Goal: Task Accomplishment & Management: Manage account settings

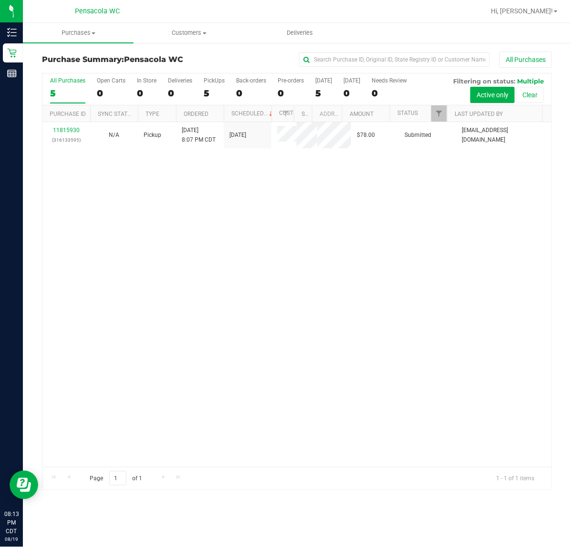
click at [74, 132] on link "11815930" at bounding box center [66, 130] width 27 height 7
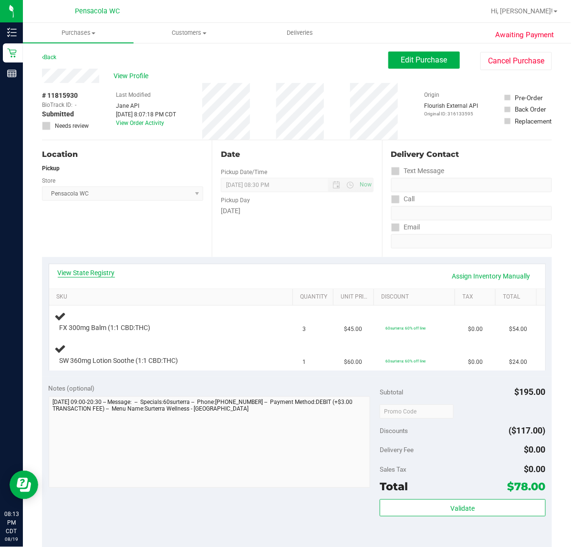
click at [110, 272] on link "View State Registry" at bounding box center [86, 273] width 57 height 10
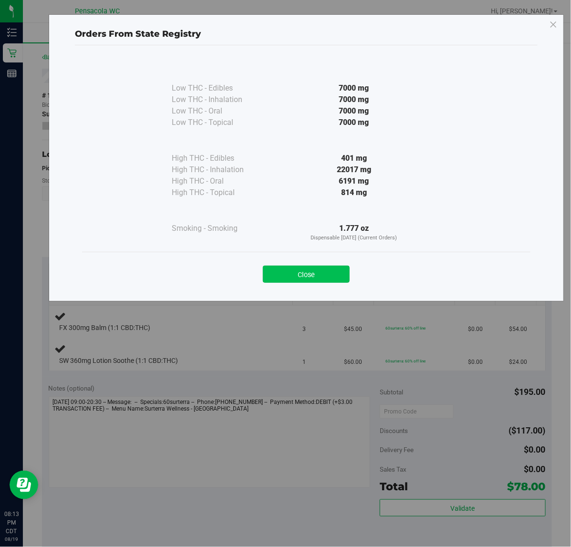
click at [318, 266] on button "Close" at bounding box center [306, 274] width 87 height 17
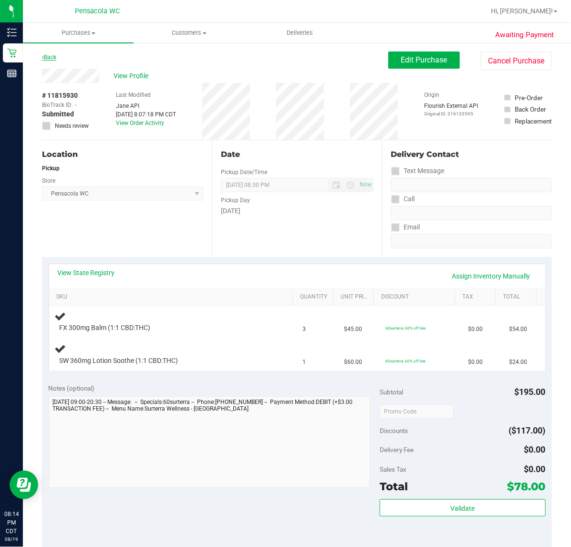
click at [51, 60] on link "Back" at bounding box center [49, 57] width 14 height 7
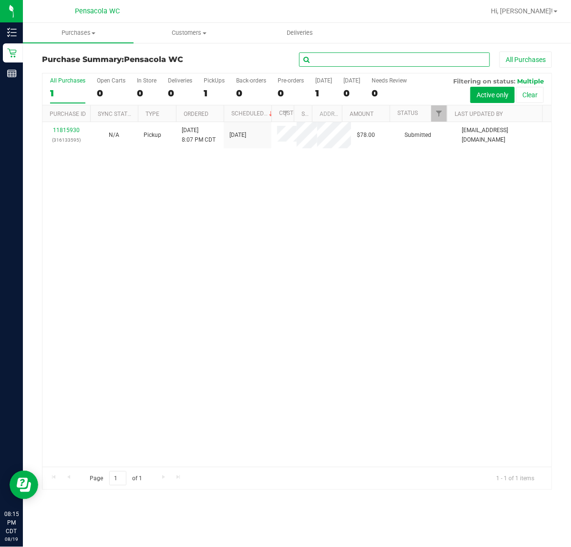
click at [382, 62] on input "text" at bounding box center [394, 59] width 191 height 14
type input "[PERSON_NAME]"
click at [437, 115] on span "Filter" at bounding box center [439, 114] width 8 height 8
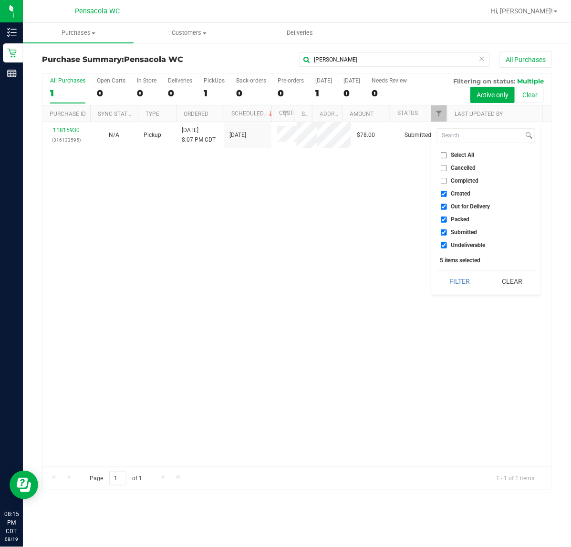
click at [459, 157] on span "Select All" at bounding box center [462, 155] width 23 height 6
click at [447, 157] on input "Select All" at bounding box center [444, 155] width 6 height 6
checkbox input "true"
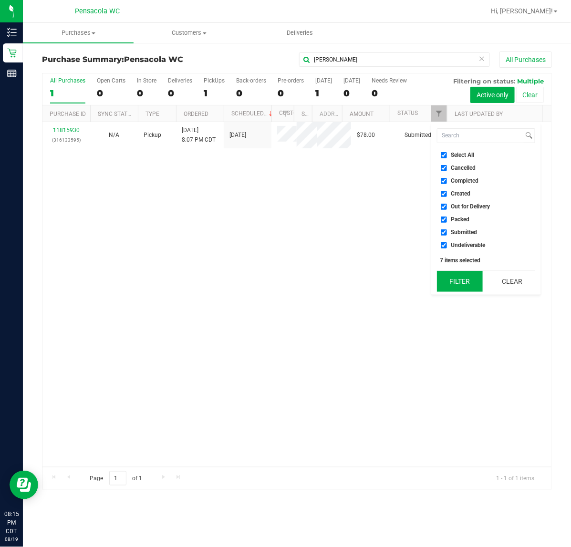
click at [464, 290] on button "Filter" at bounding box center [460, 281] width 46 height 21
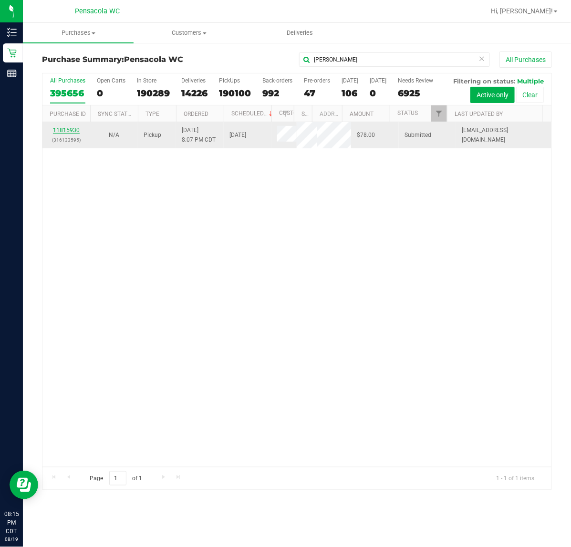
click at [68, 128] on link "11815930" at bounding box center [66, 130] width 27 height 7
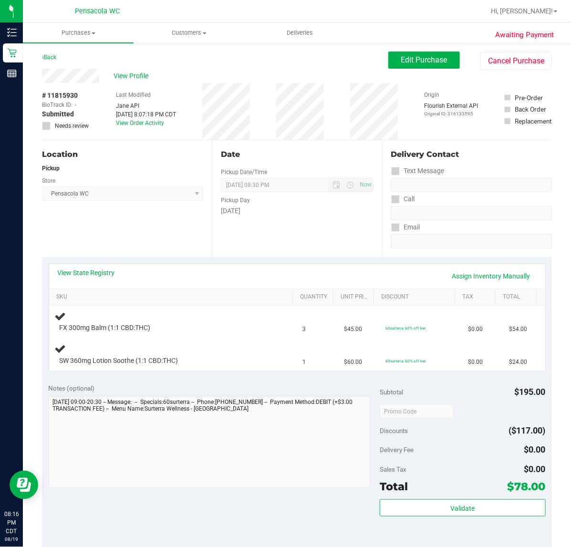
click at [189, 231] on div "Location Pickup Store Pensacola WC Select Store [PERSON_NAME][GEOGRAPHIC_DATA] …" at bounding box center [127, 198] width 170 height 117
click at [186, 227] on div "Location Pickup Store Pensacola WC Select Store [PERSON_NAME][GEOGRAPHIC_DATA] …" at bounding box center [127, 198] width 170 height 117
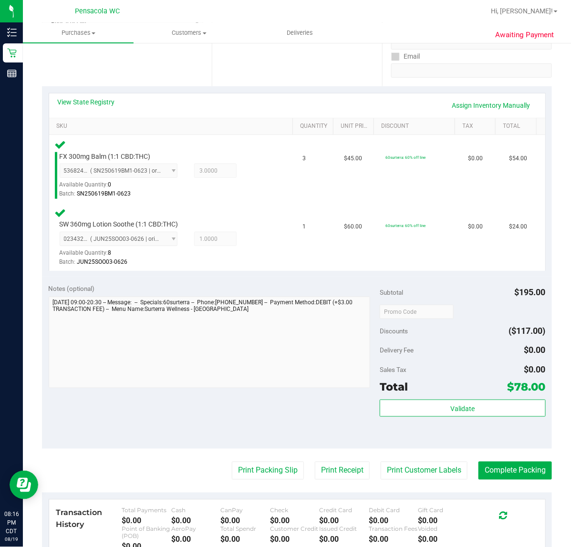
scroll to position [173, 0]
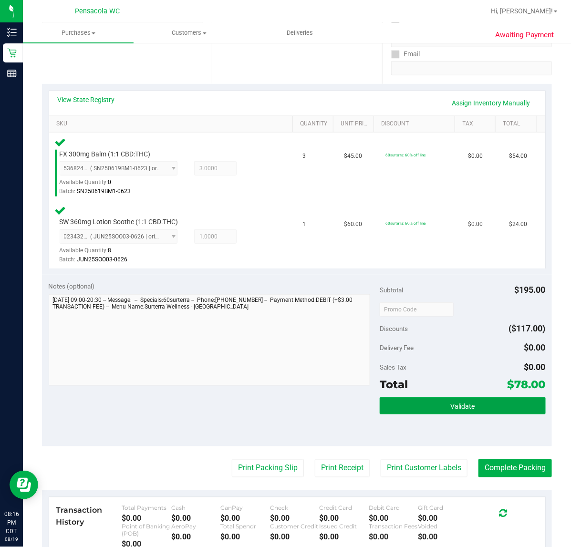
click at [466, 413] on button "Validate" at bounding box center [463, 405] width 166 height 17
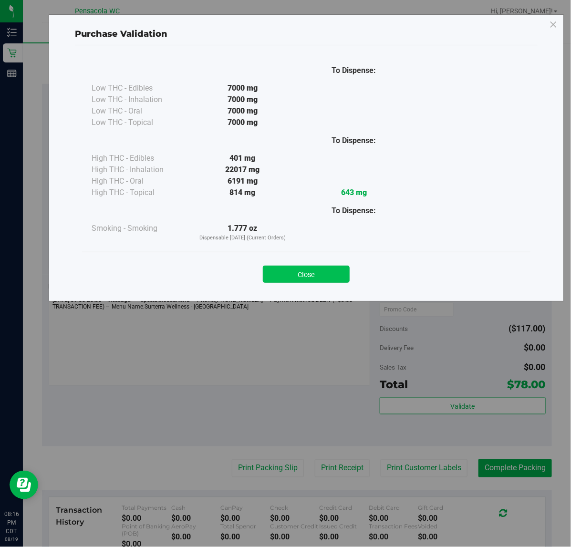
click at [329, 278] on button "Close" at bounding box center [306, 274] width 87 height 17
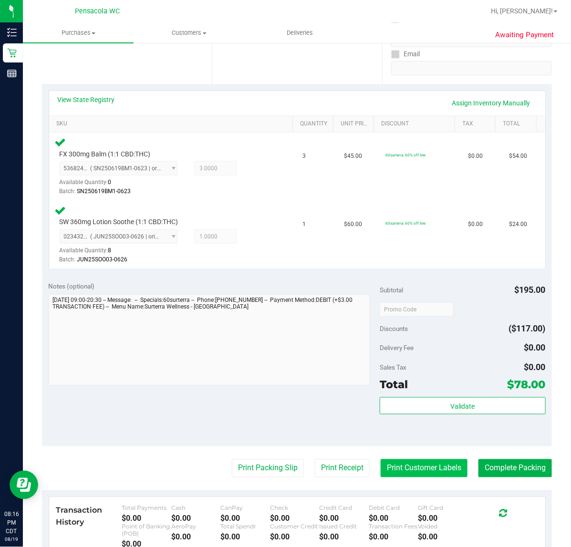
click at [432, 468] on button "Print Customer Labels" at bounding box center [424, 469] width 87 height 18
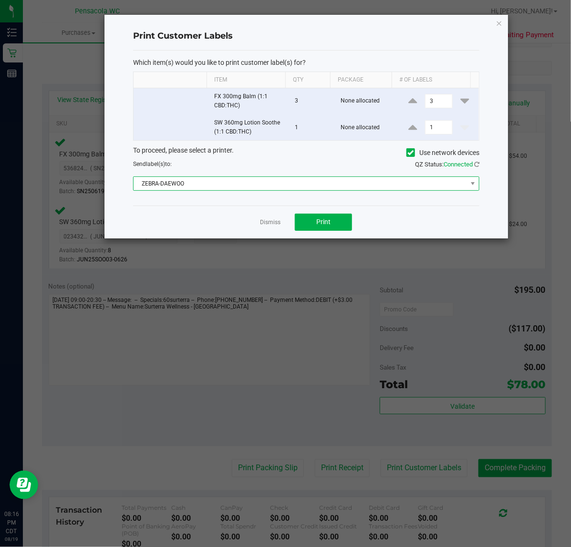
click at [247, 187] on span "ZEBRA-DAEWOO" at bounding box center [301, 183] width 334 height 13
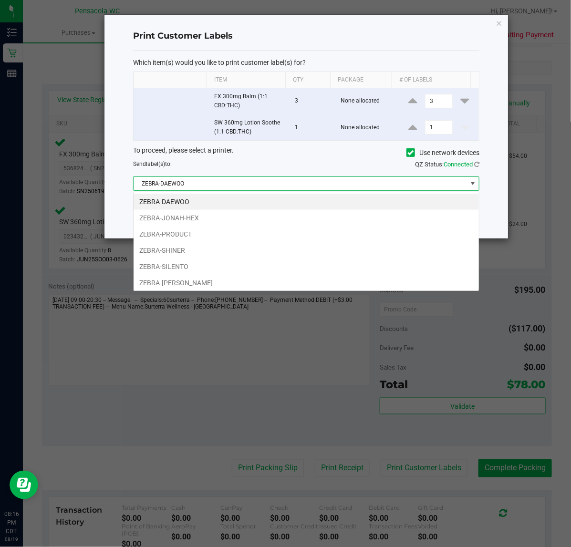
scroll to position [15, 346]
click at [182, 249] on li "ZEBRA-SHINER" at bounding box center [306, 250] width 345 height 16
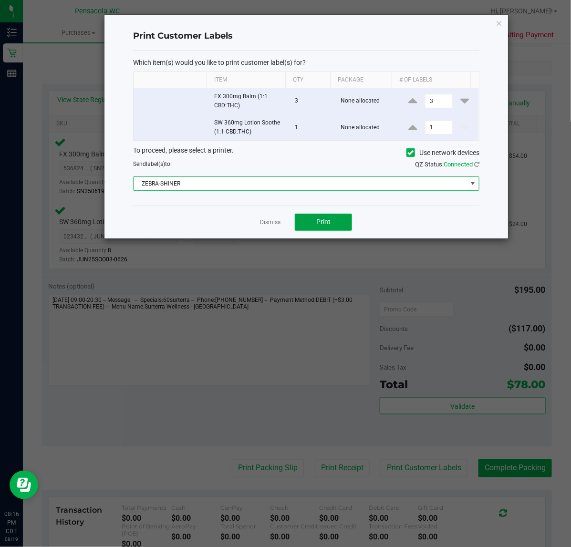
click at [332, 229] on button "Print" at bounding box center [323, 222] width 57 height 17
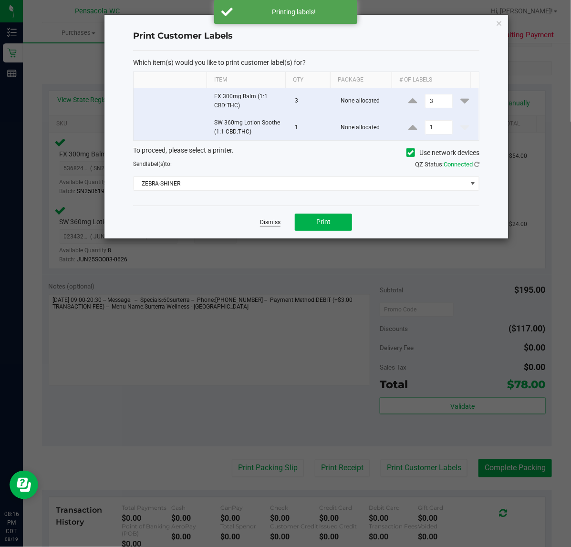
click at [275, 223] on link "Dismiss" at bounding box center [270, 223] width 21 height 8
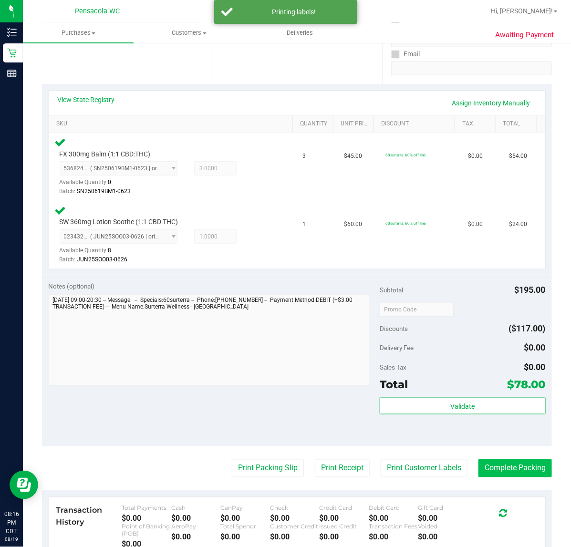
click at [528, 467] on button "Complete Packing" at bounding box center [515, 469] width 73 height 18
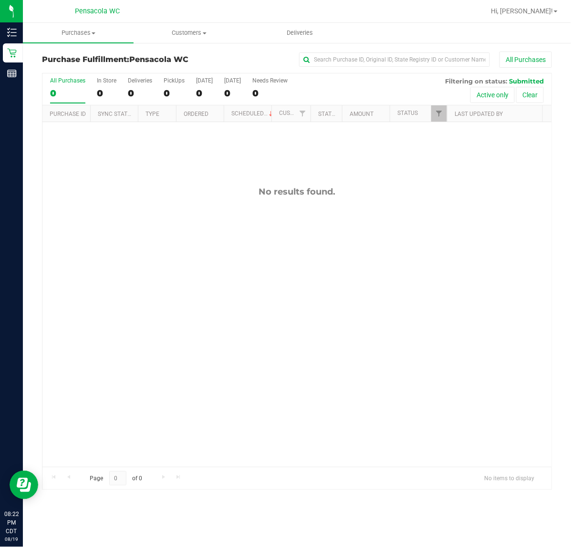
click at [335, 361] on div "No results found." at bounding box center [296, 326] width 509 height 409
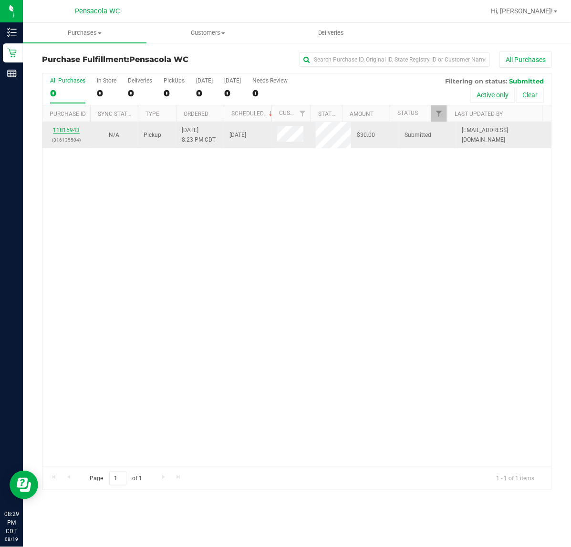
click at [73, 128] on link "11815943" at bounding box center [66, 130] width 27 height 7
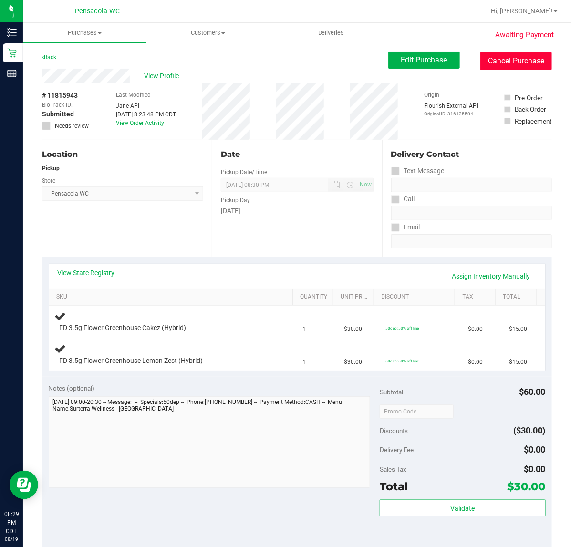
click at [521, 61] on button "Cancel Purchase" at bounding box center [517, 61] width 72 height 18
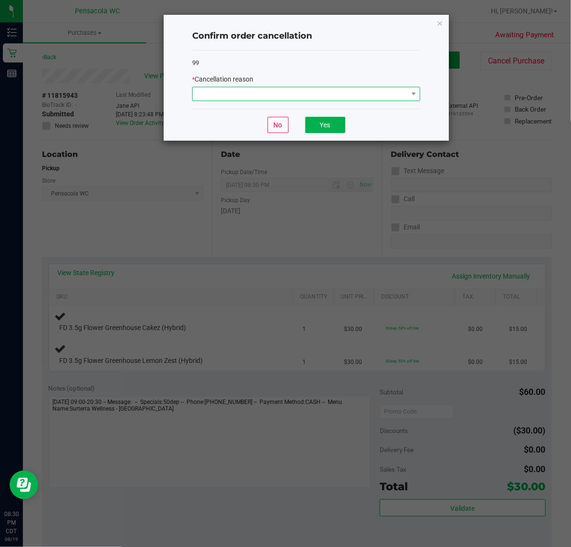
click at [385, 96] on span at bounding box center [300, 93] width 215 height 13
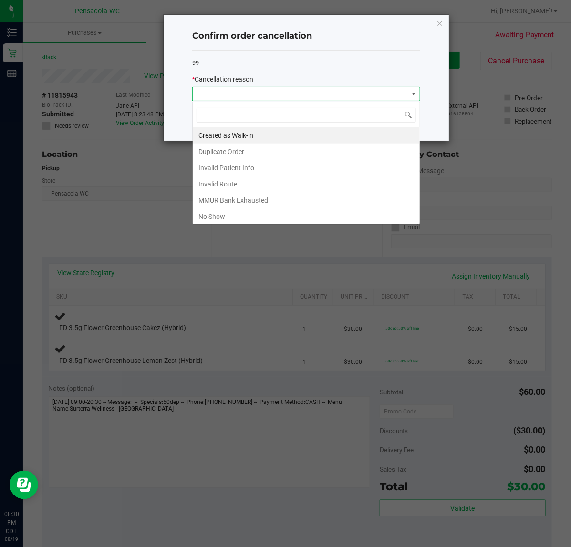
scroll to position [15, 228]
click at [250, 222] on li "No Show" at bounding box center [306, 217] width 227 height 16
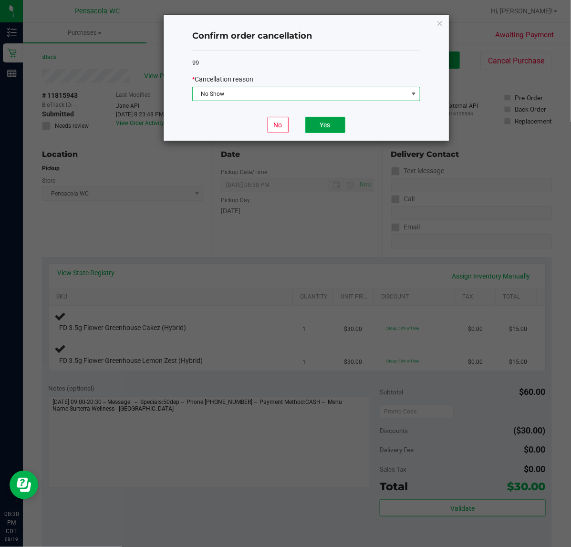
click at [339, 123] on button "Yes" at bounding box center [325, 125] width 40 height 16
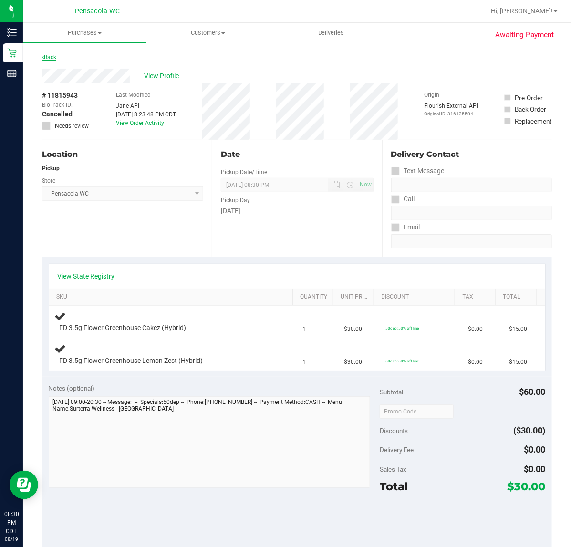
click at [55, 59] on link "Back" at bounding box center [49, 57] width 14 height 7
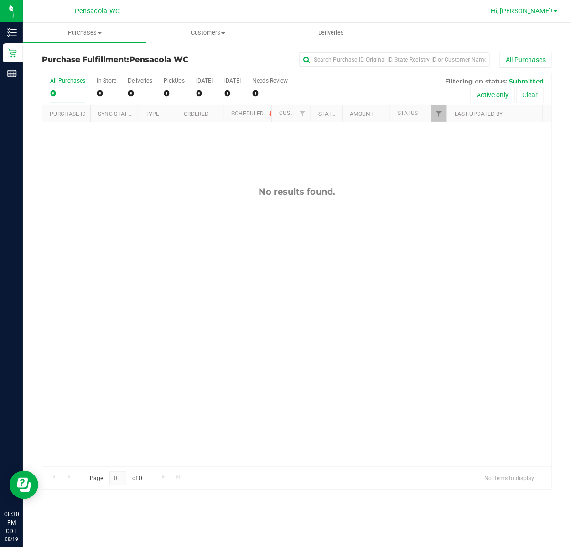
click at [544, 11] on span "Hi, [PERSON_NAME]!" at bounding box center [522, 11] width 62 height 8
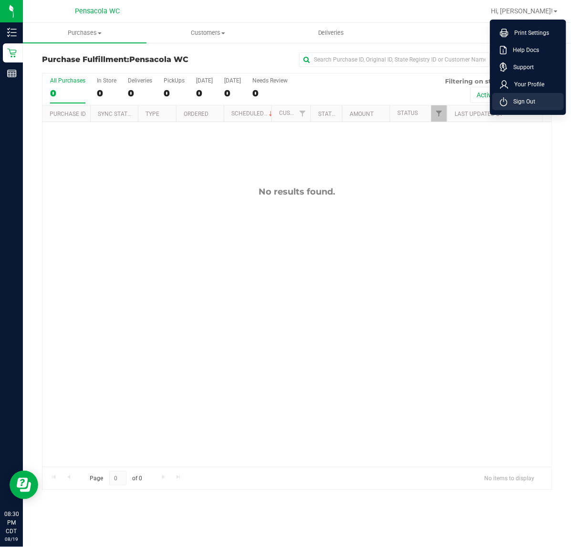
click at [527, 101] on span "Sign Out" at bounding box center [522, 102] width 28 height 10
